Goal: Information Seeking & Learning: Understand process/instructions

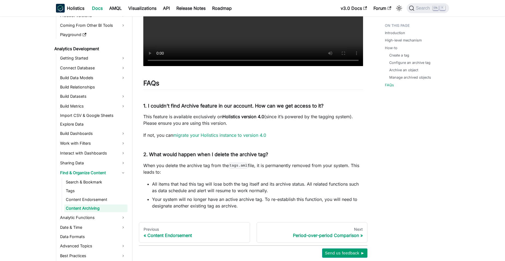
scroll to position [1221, 0]
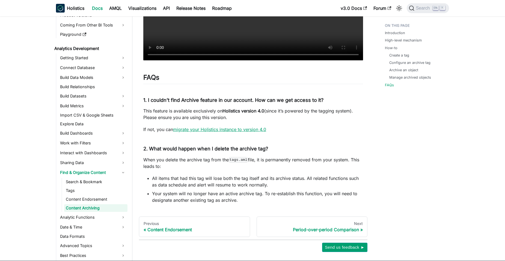
click at [215, 131] on link "migrate your Holistics instance to version 4.0" at bounding box center [219, 129] width 93 height 5
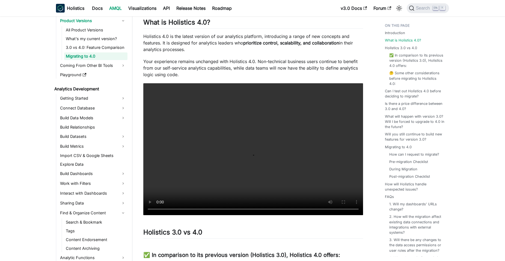
scroll to position [191, 0]
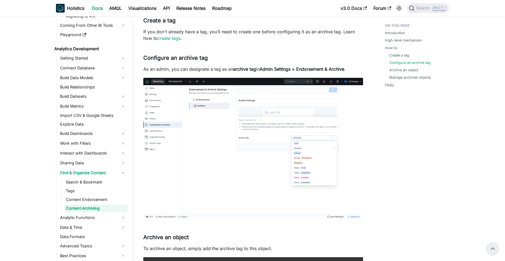
scroll to position [427, 0]
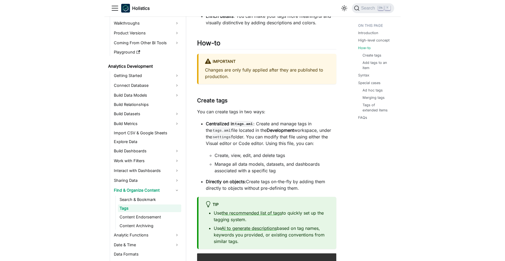
scroll to position [273, 0]
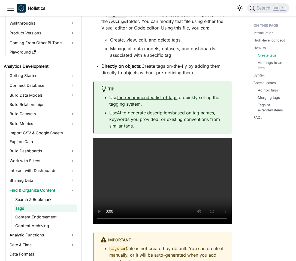
scroll to position [382, 0]
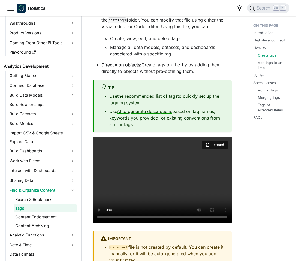
click at [152, 96] on link "the recommended list of tags" at bounding box center [147, 95] width 60 height 5
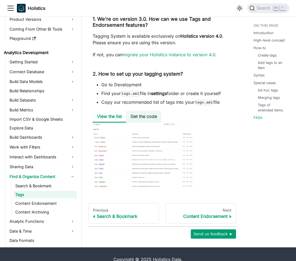
click at [151, 111] on li "Get the code" at bounding box center [143, 117] width 35 height 12
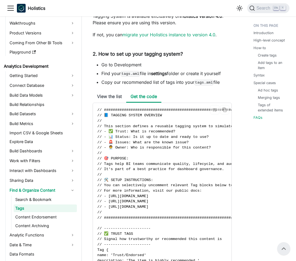
scroll to position [1918, 0]
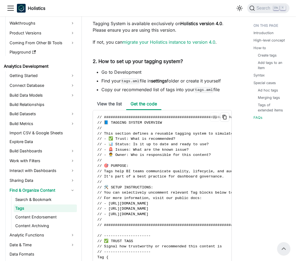
click at [223, 115] on icon "Copy code to clipboard" at bounding box center [224, 117] width 5 height 5
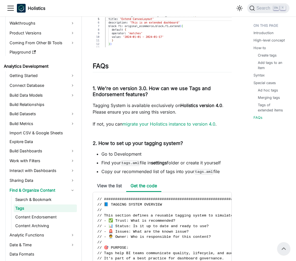
scroll to position [1809, 0]
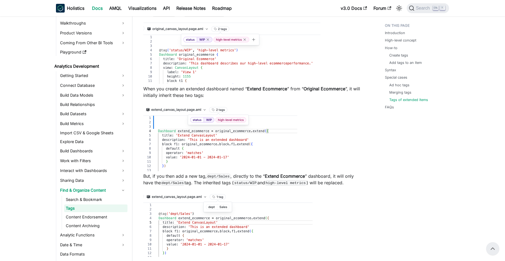
scroll to position [1670, 0]
